Goal: Task Accomplishment & Management: Use online tool/utility

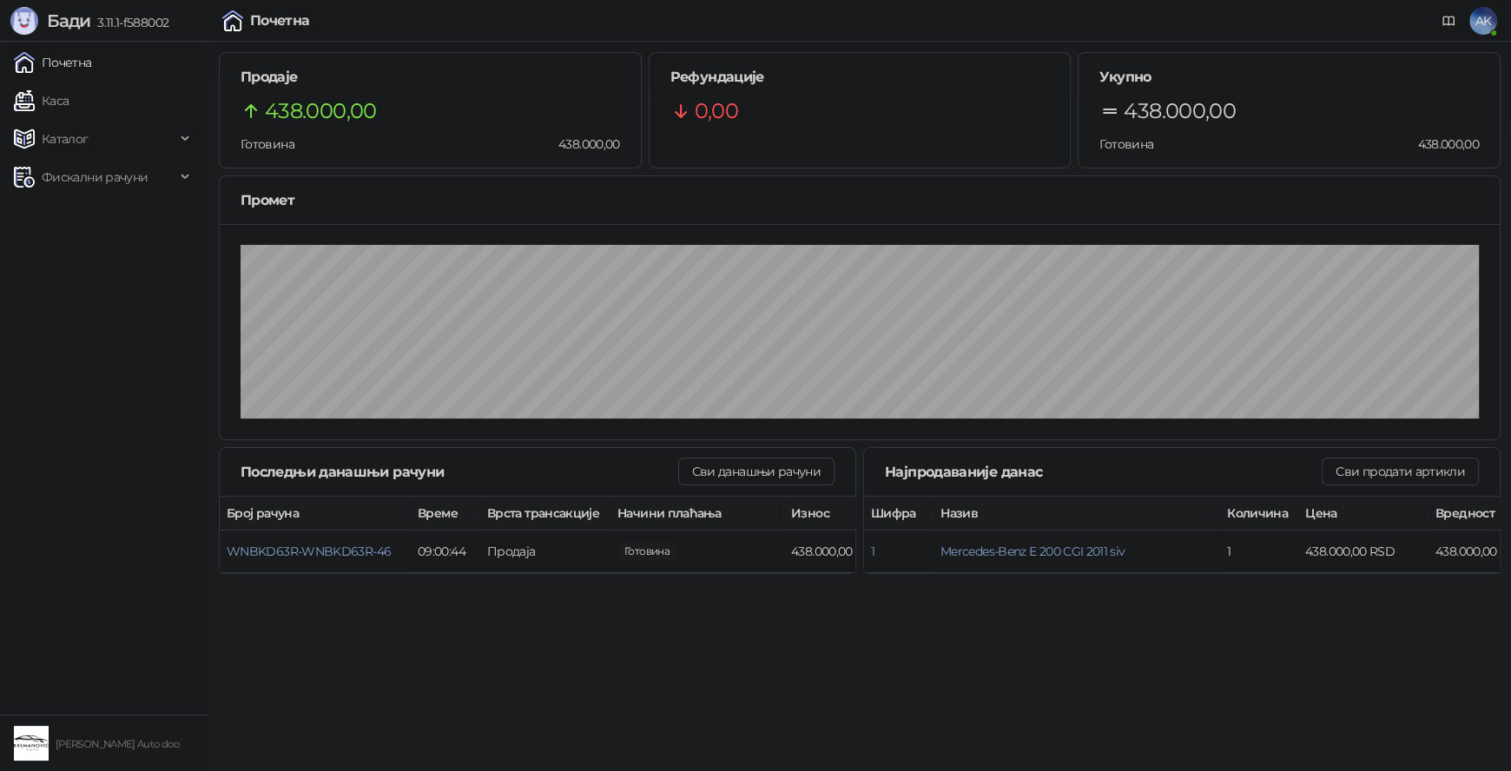
click at [78, 138] on span "Каталог" at bounding box center [65, 139] width 47 height 35
click at [78, 241] on link "Артикли" at bounding box center [61, 253] width 80 height 35
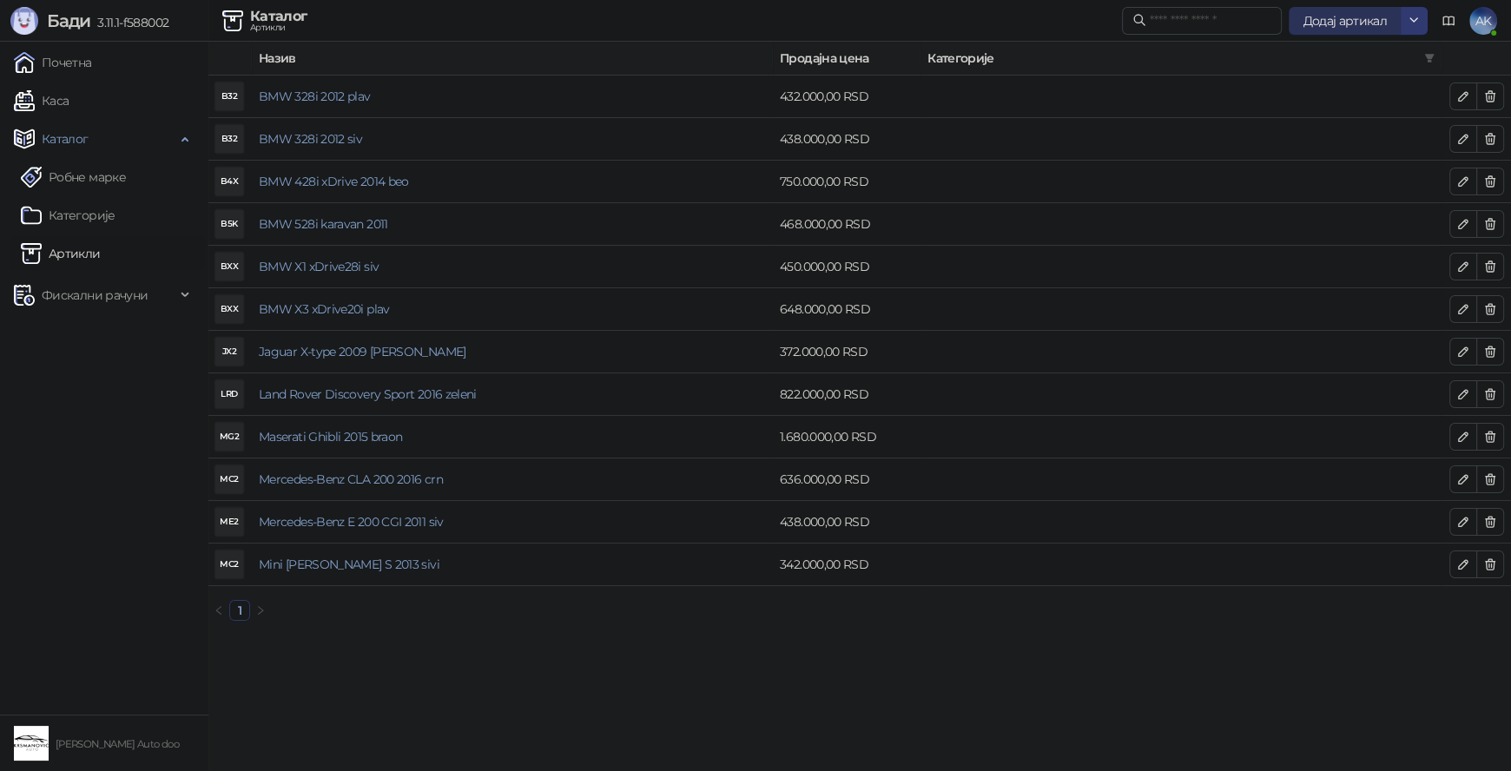
click at [1369, 23] on span "Додај артикал" at bounding box center [1344, 21] width 84 height 16
